Goal: Task Accomplishment & Management: Manage account settings

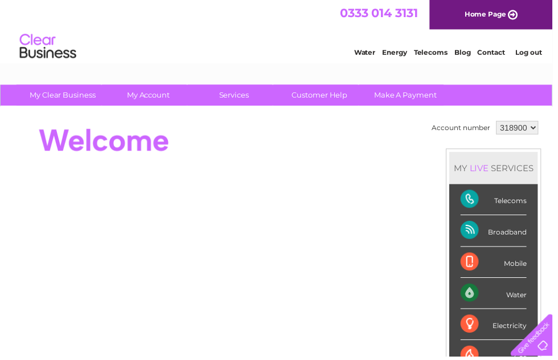
click at [540, 128] on select "318900 444848" at bounding box center [522, 129] width 43 height 14
select select "444848"
click at [145, 67] on html "0333 014 3131 Home Page Water Energy Telecoms Blog Contact Log out" at bounding box center [279, 33] width 558 height 67
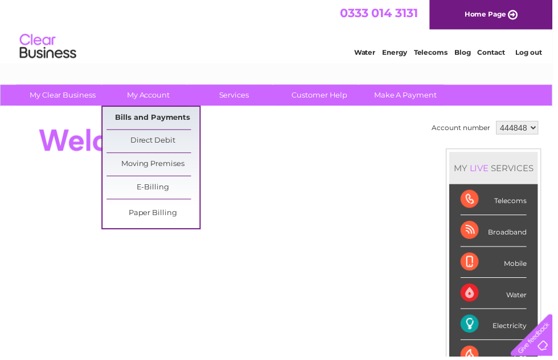
click at [133, 126] on link "Bills and Payments" at bounding box center [155, 119] width 94 height 23
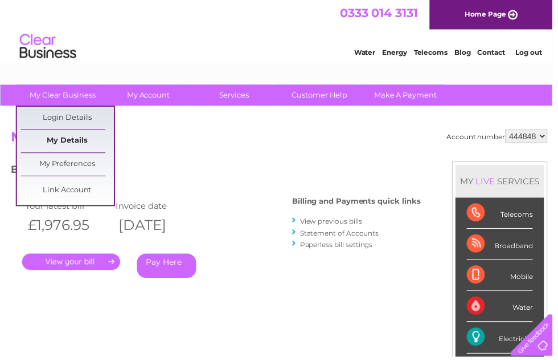
click at [23, 149] on link "My Details" at bounding box center [68, 142] width 94 height 23
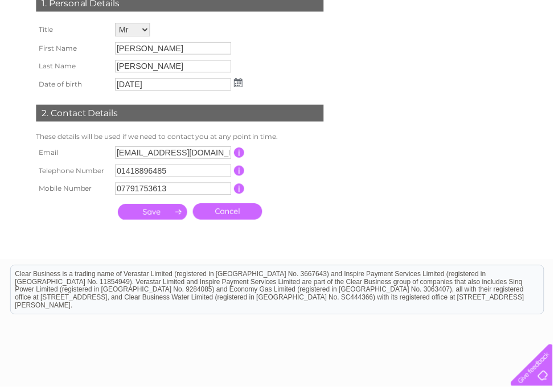
scroll to position [236, 0]
